Goal: Task Accomplishment & Management: Use online tool/utility

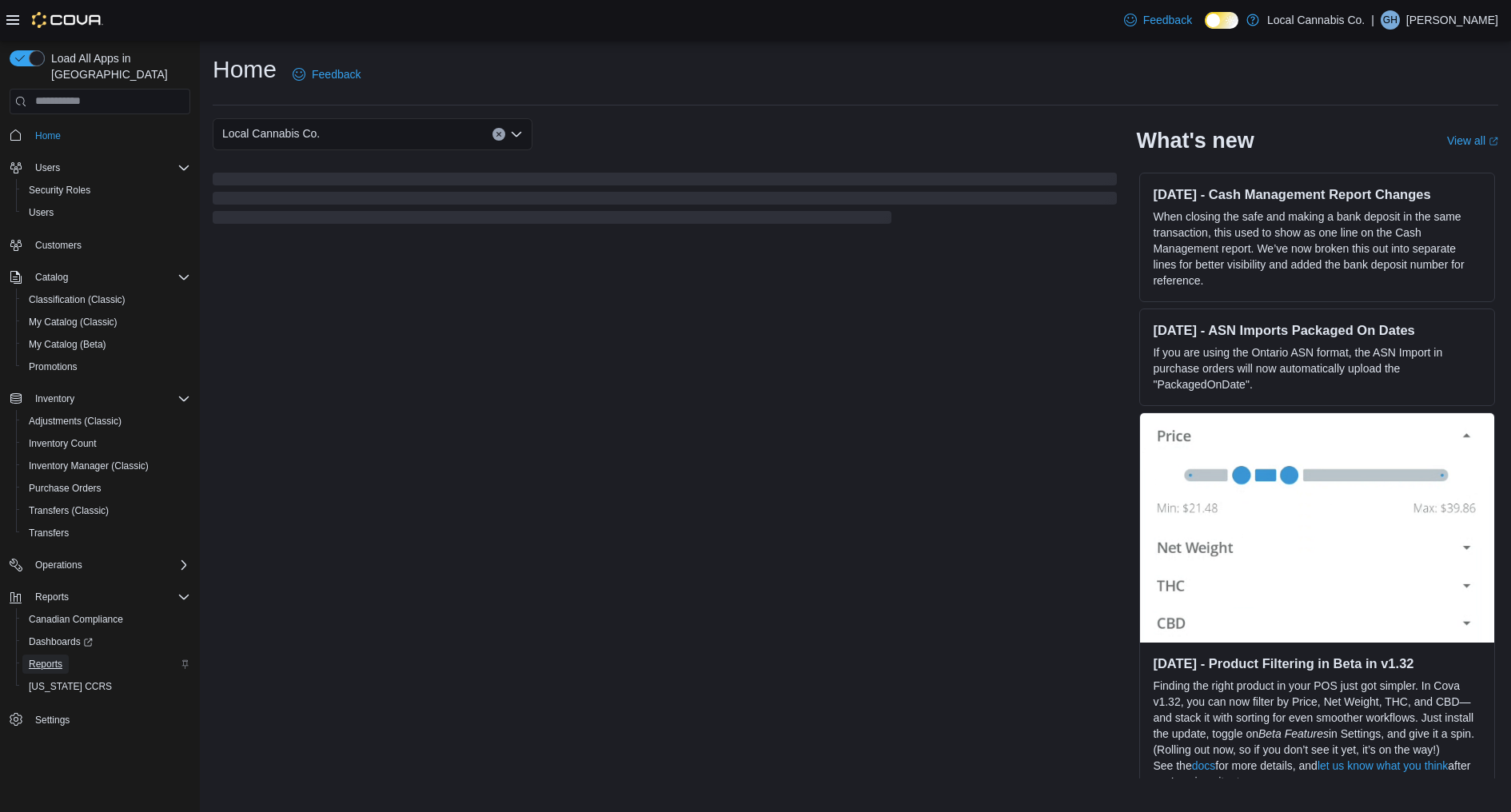
click at [53, 657] on span "Reports" at bounding box center [46, 664] width 34 height 13
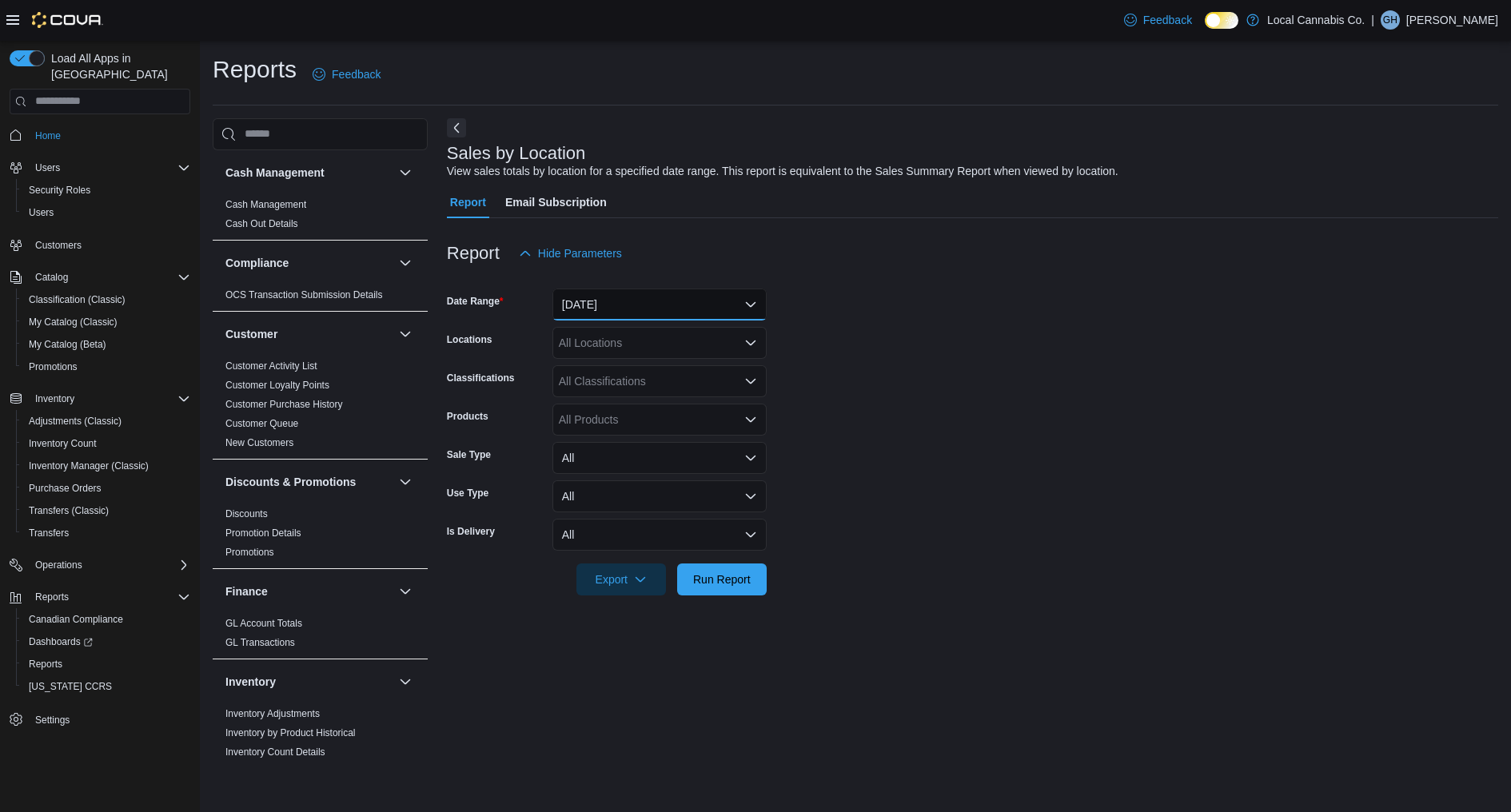
click at [654, 306] on button "[DATE]" at bounding box center [659, 304] width 215 height 32
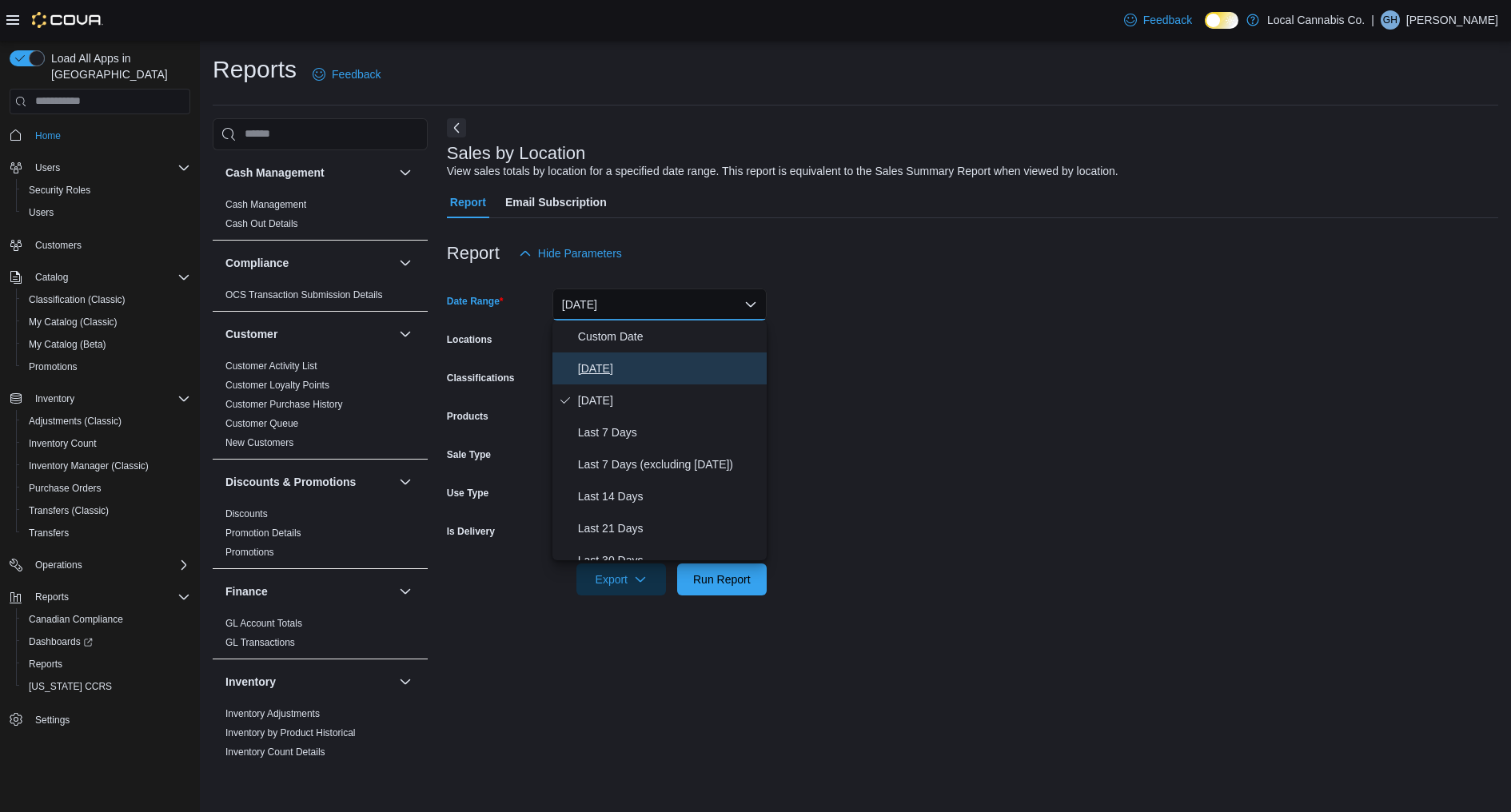
click at [636, 359] on span "[DATE]" at bounding box center [669, 368] width 183 height 19
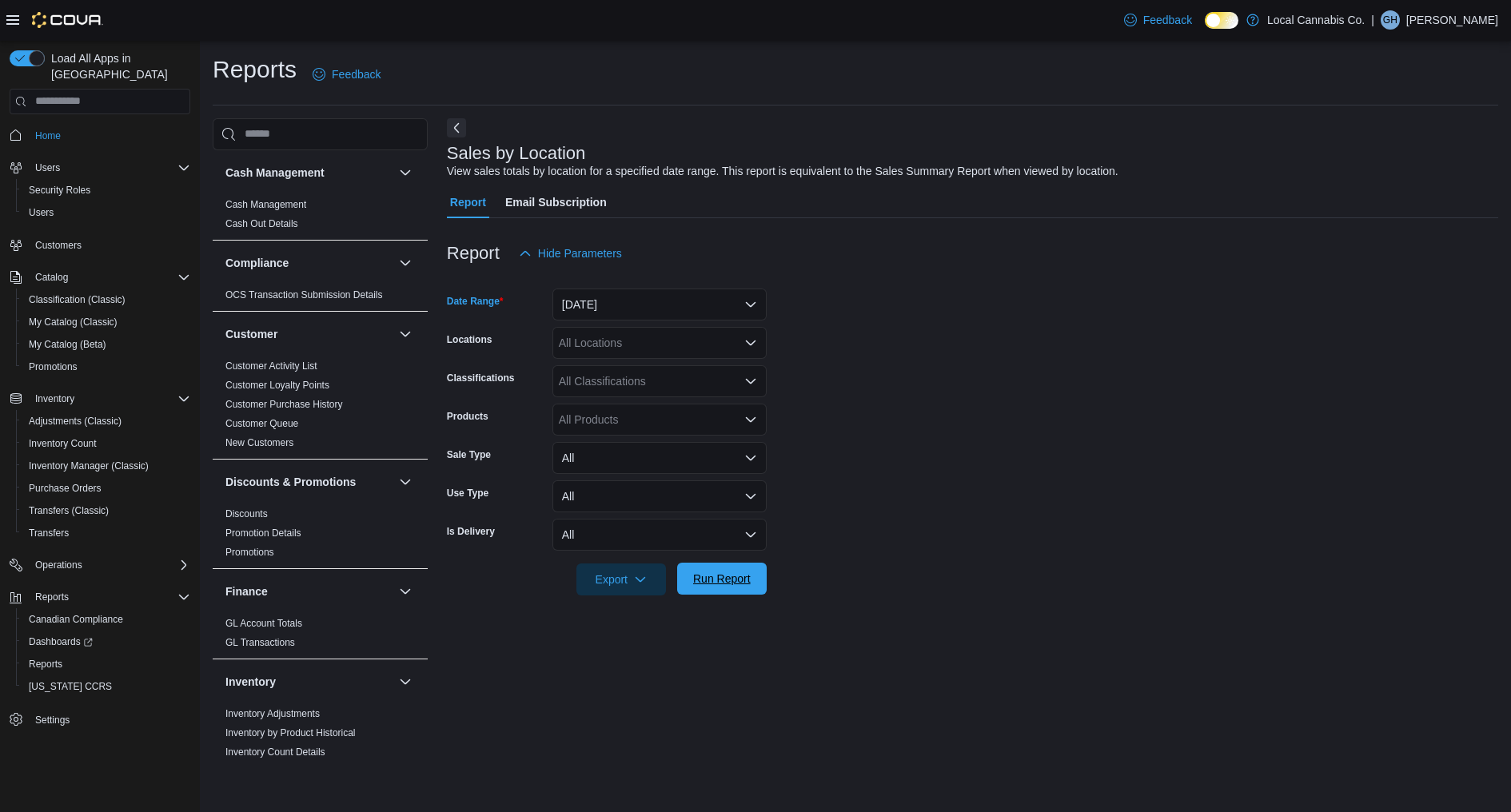
click at [720, 585] on span "Run Report" at bounding box center [721, 578] width 57 height 16
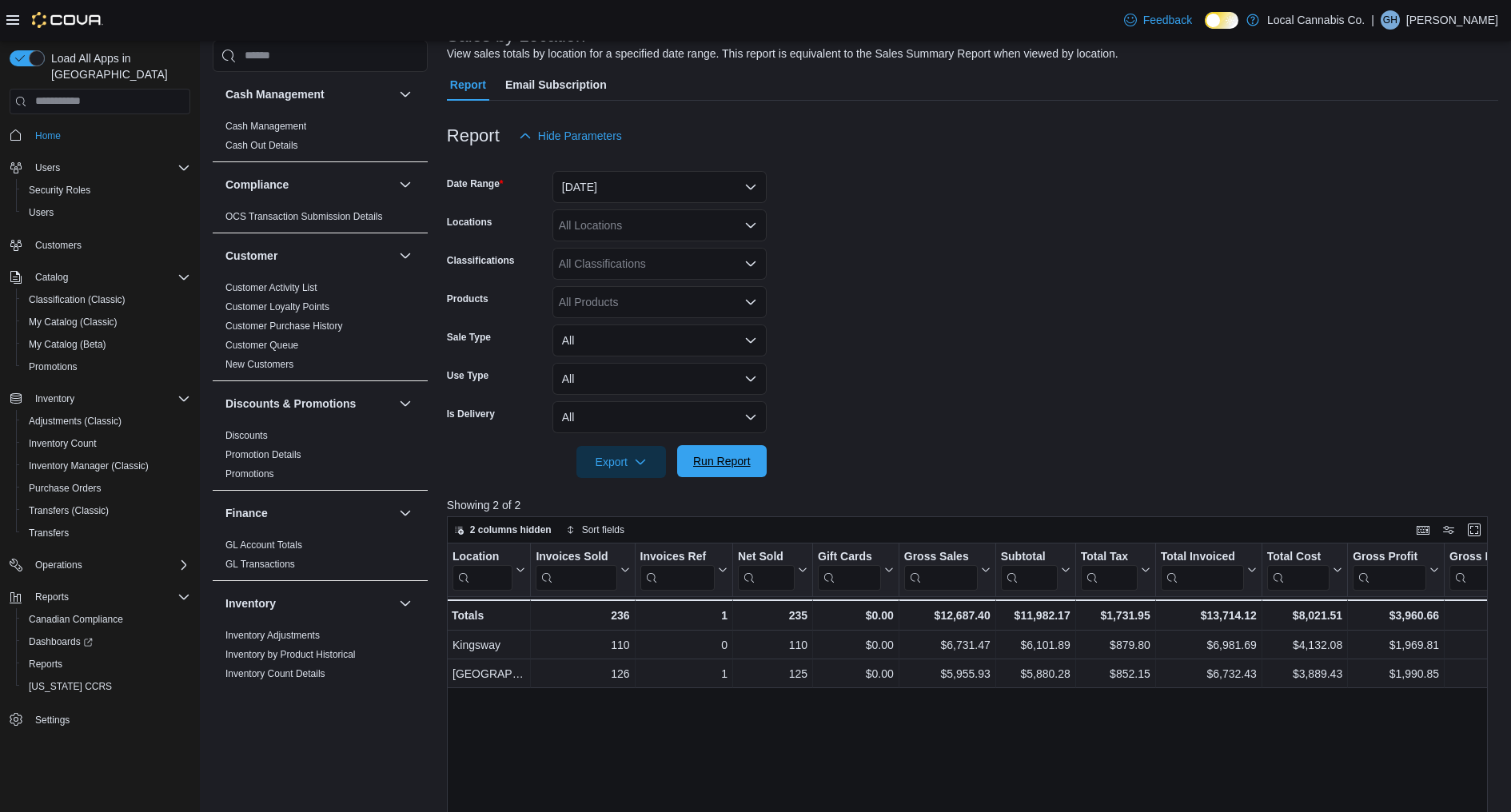
click at [712, 463] on span "Run Report" at bounding box center [721, 461] width 57 height 16
click at [712, 461] on span "Run Report" at bounding box center [721, 461] width 57 height 16
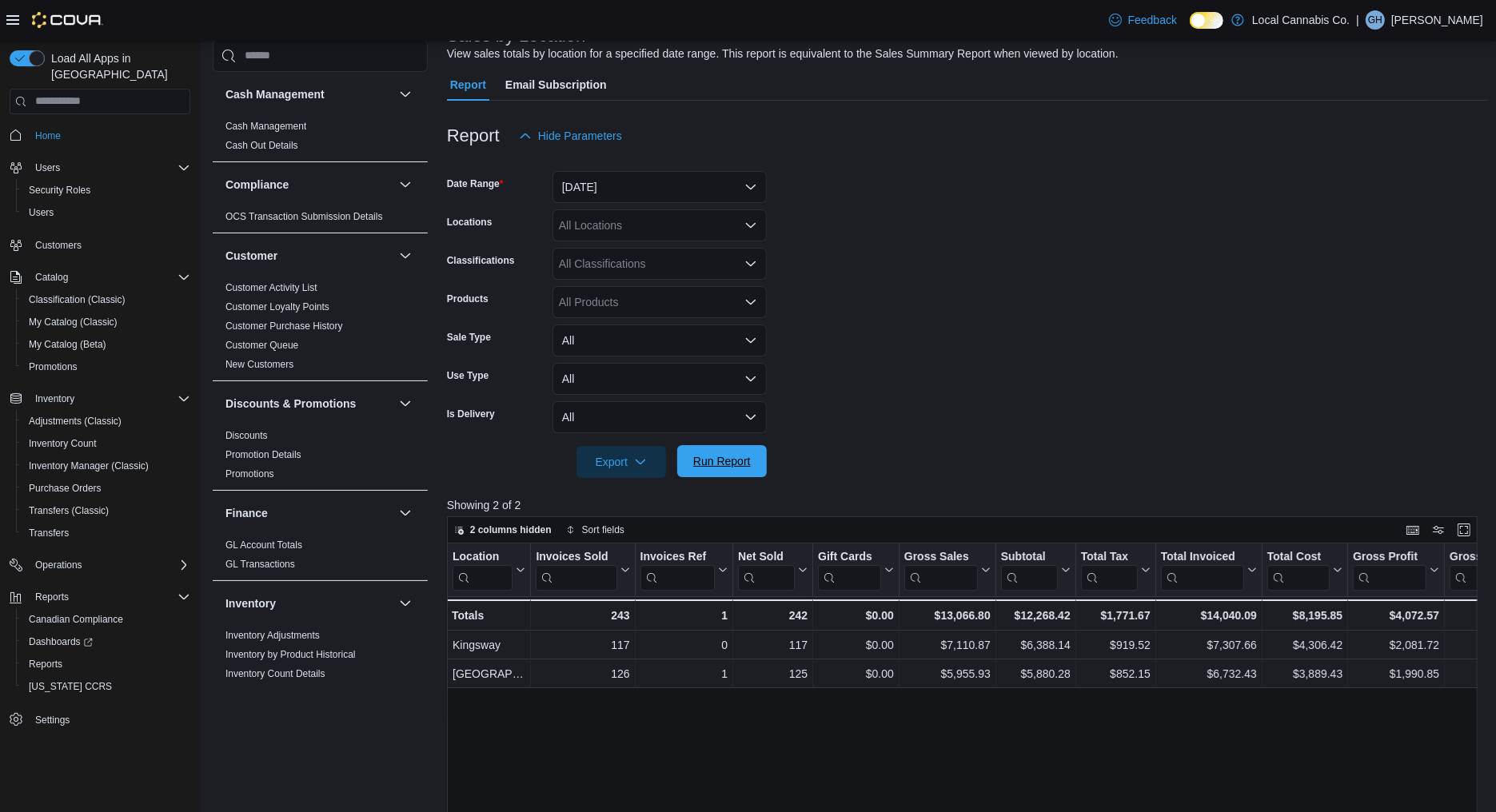
click at [710, 455] on span "Run Report" at bounding box center [721, 461] width 57 height 16
click at [846, 437] on div at bounding box center [967, 439] width 1041 height 13
click at [1015, 414] on form "Date Range [DATE] Locations All Locations Classifications All Classifications P…" at bounding box center [967, 315] width 1041 height 326
click at [704, 456] on span "Run Report" at bounding box center [721, 461] width 57 height 16
click at [1026, 303] on form "Date Range [DATE] Locations All Locations Classifications All Classifications P…" at bounding box center [967, 315] width 1041 height 326
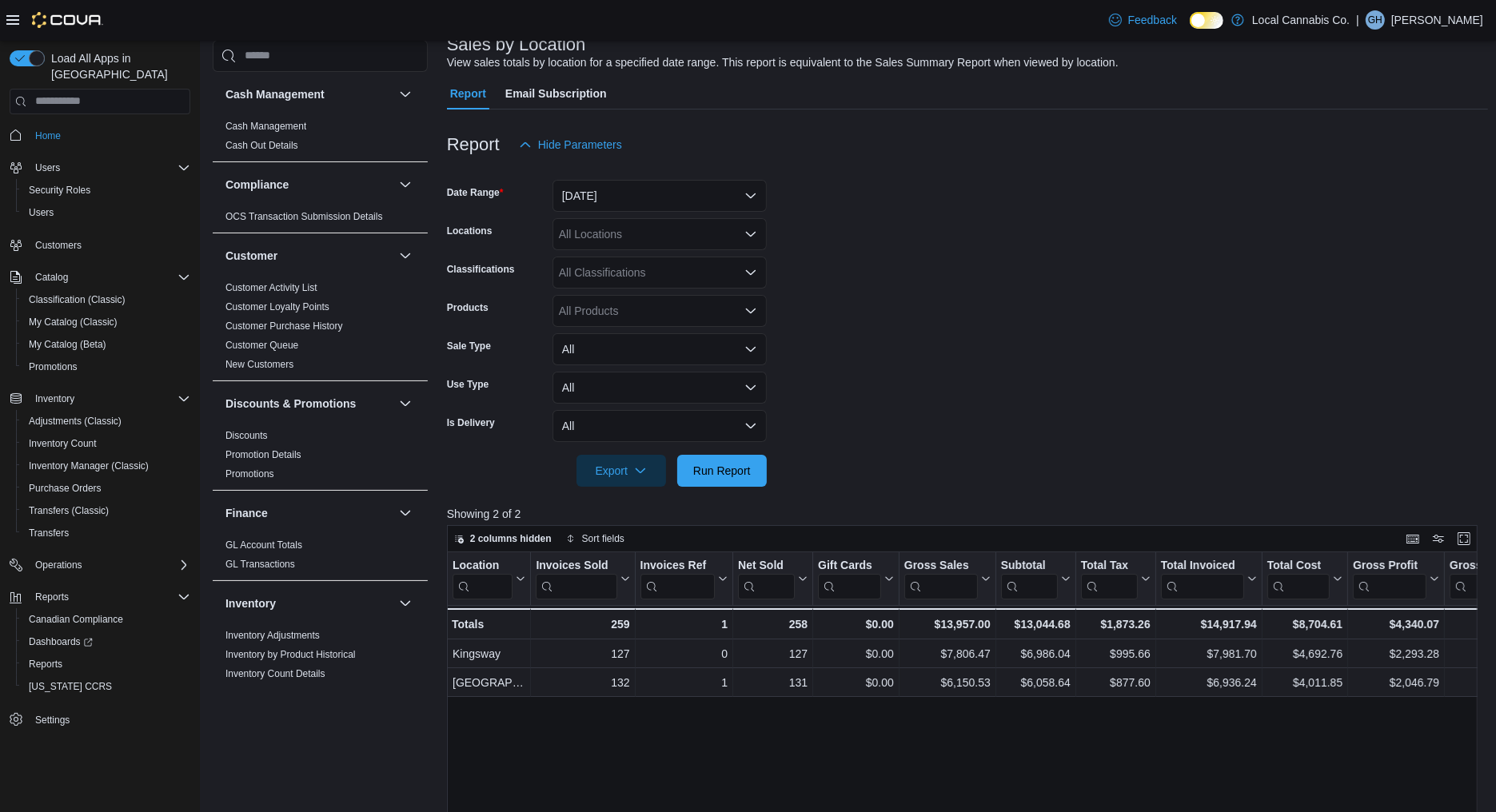
click at [972, 390] on form "Date Range [DATE] Locations All Locations Classifications All Classifications P…" at bounding box center [967, 324] width 1041 height 326
